Goal: Information Seeking & Learning: Learn about a topic

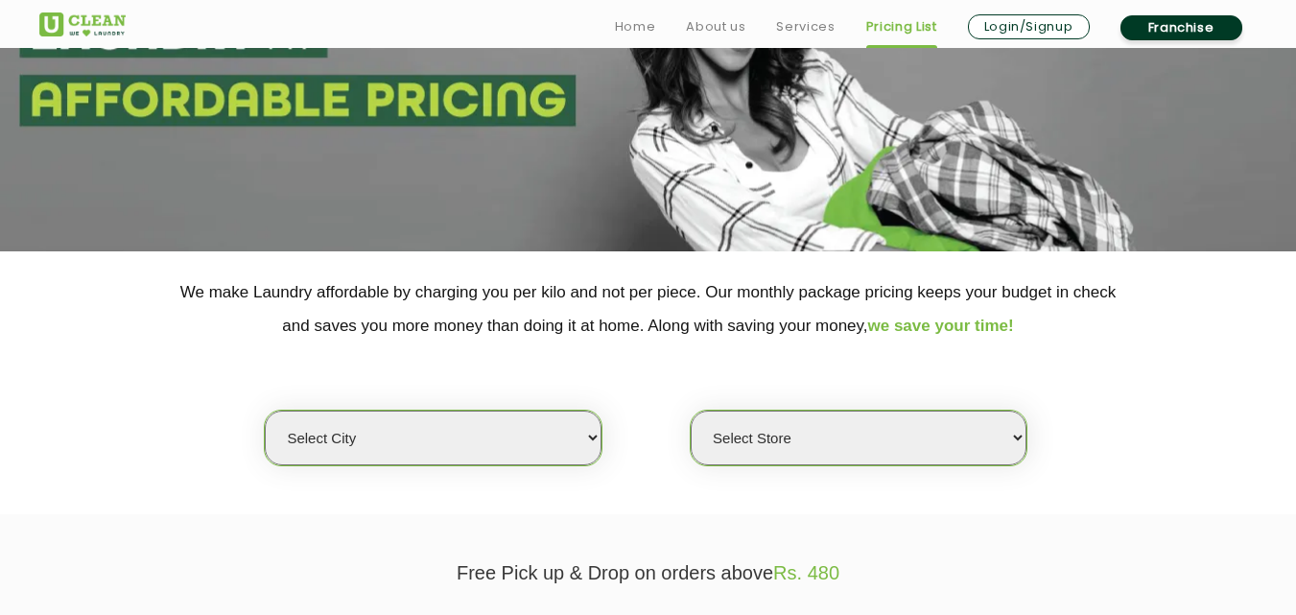
scroll to position [192, 0]
click at [411, 434] on select "Select city [GEOGRAPHIC_DATA] [GEOGRAPHIC_DATA] [GEOGRAPHIC_DATA] [GEOGRAPHIC_D…" at bounding box center [433, 438] width 336 height 55
click at [265, 411] on select "Select city [GEOGRAPHIC_DATA] [GEOGRAPHIC_DATA] [GEOGRAPHIC_DATA] [GEOGRAPHIC_D…" at bounding box center [433, 438] width 336 height 55
select select "8"
select select "0"
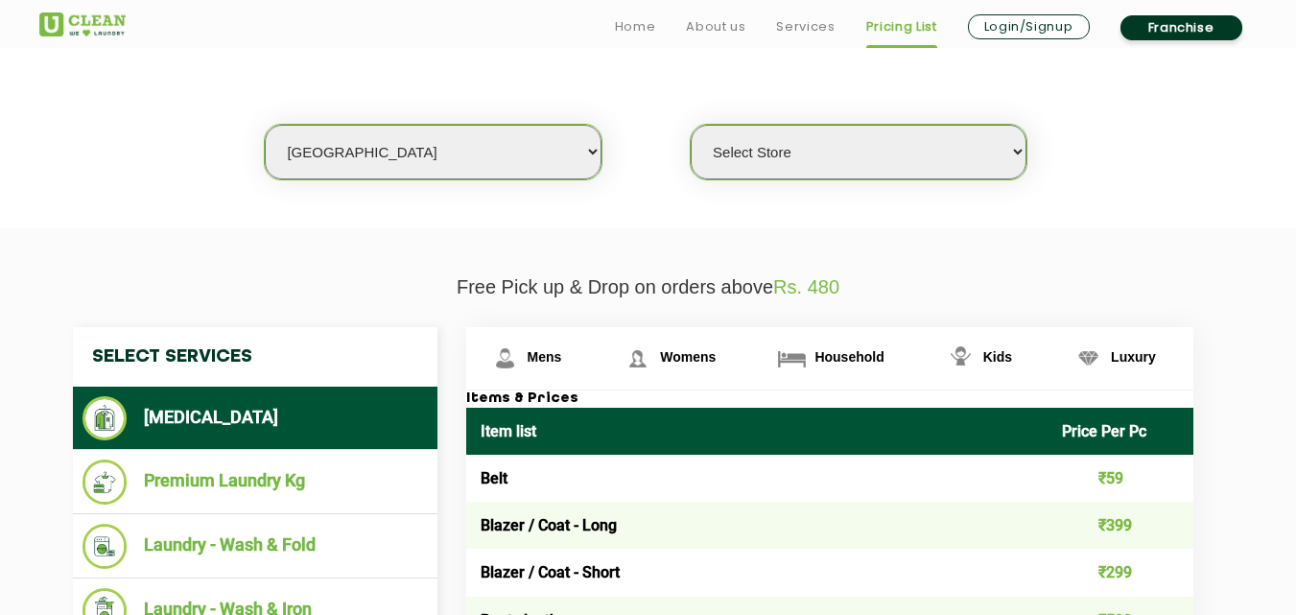
scroll to position [480, 0]
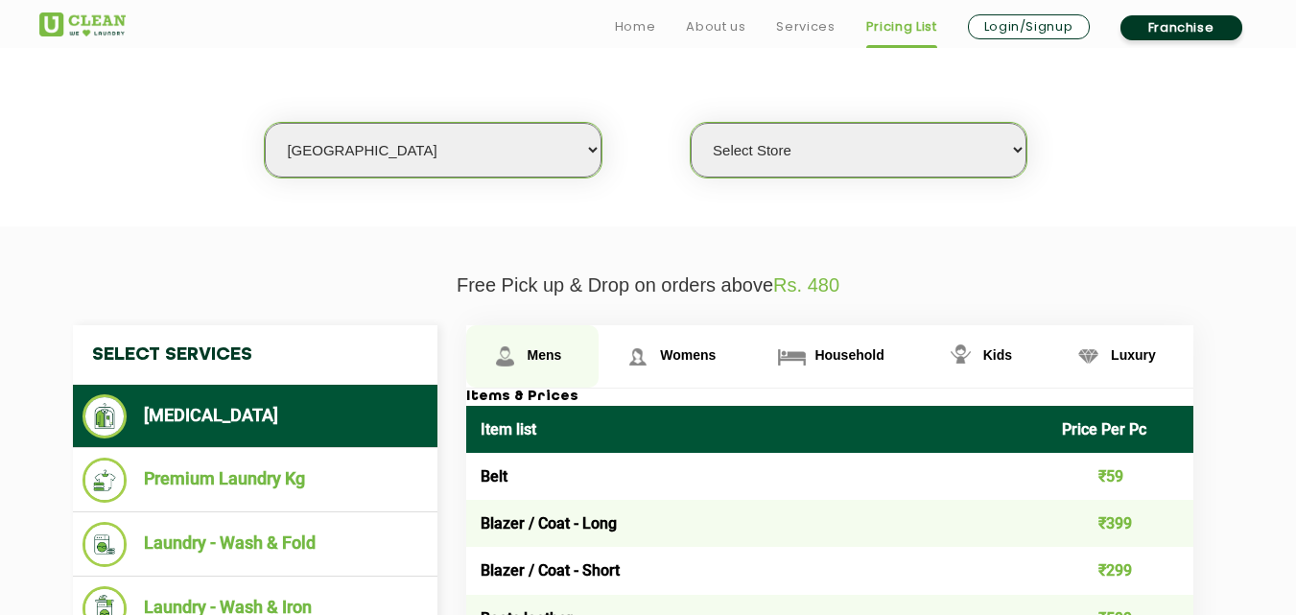
click at [533, 359] on span "Mens" at bounding box center [545, 354] width 35 height 15
click at [546, 354] on span "Mens" at bounding box center [545, 354] width 35 height 15
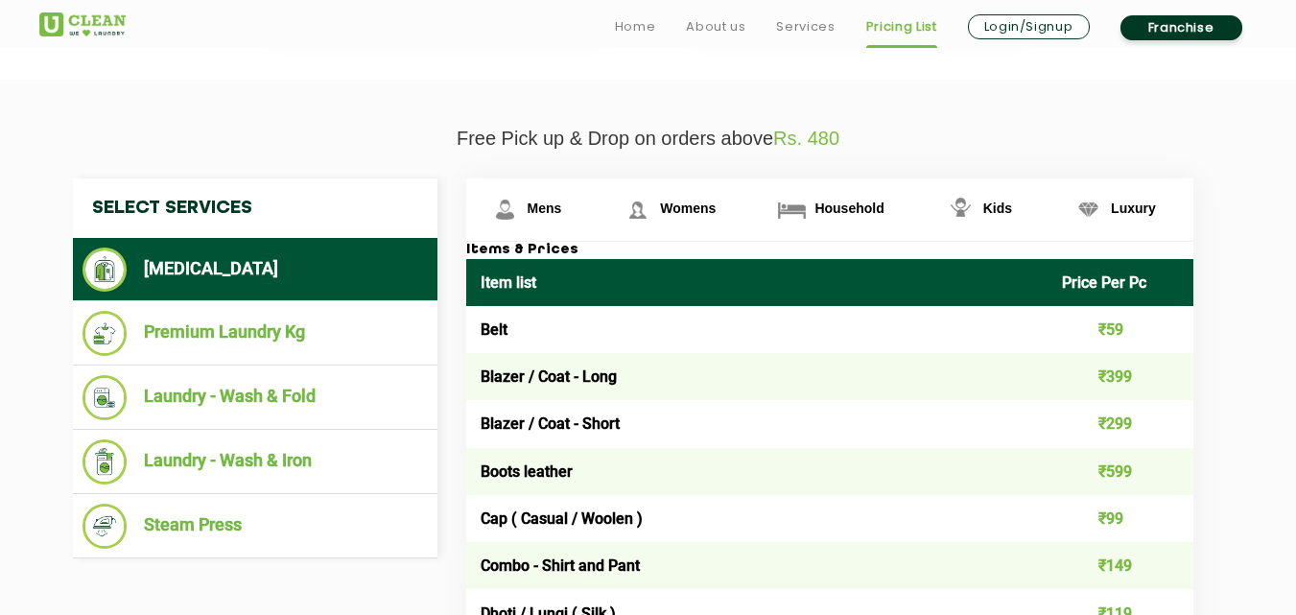
scroll to position [959, 0]
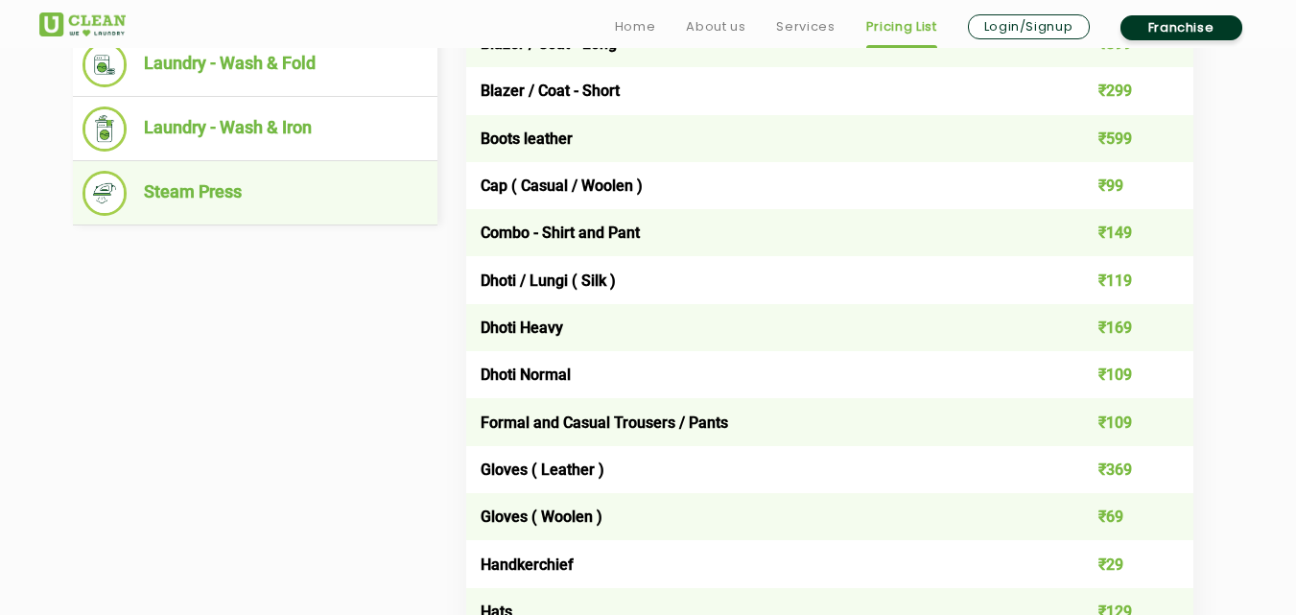
click at [210, 200] on li "Steam Press" at bounding box center [255, 193] width 345 height 45
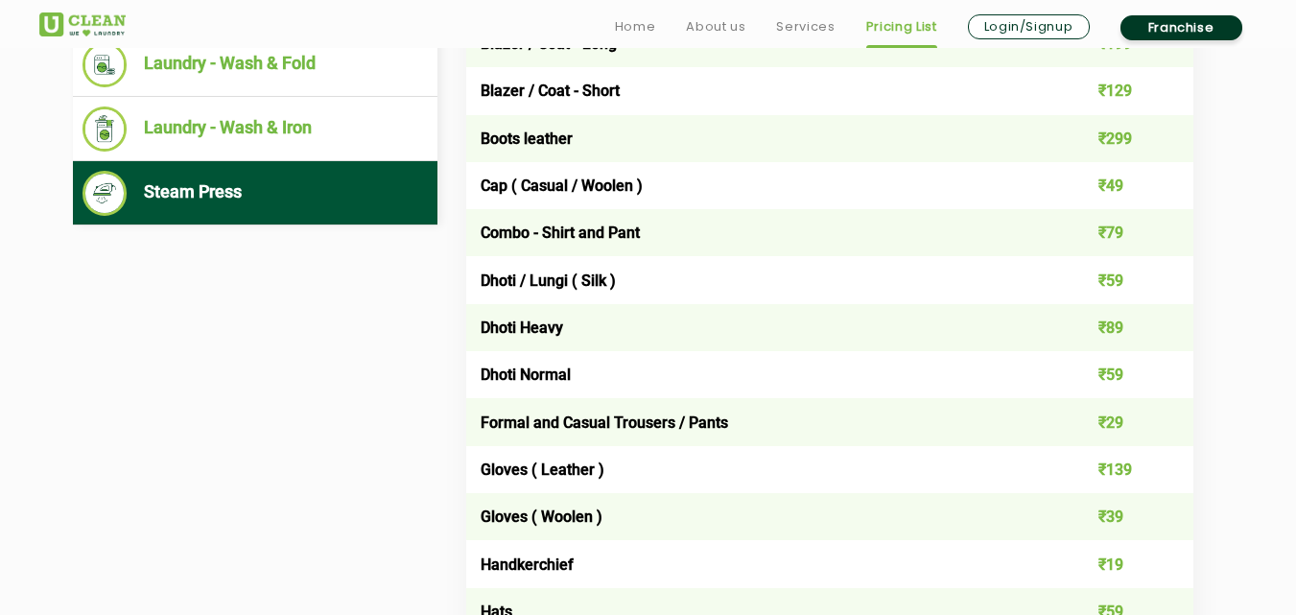
click at [202, 192] on li "Steam Press" at bounding box center [255, 193] width 345 height 45
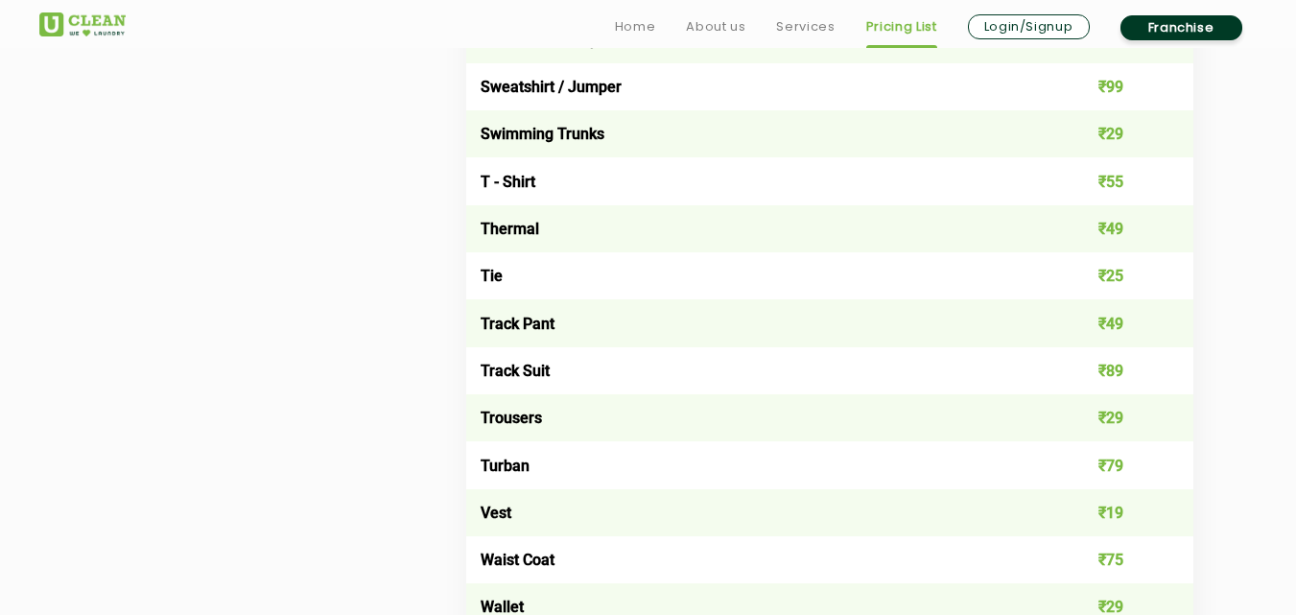
scroll to position [3358, 0]
